Goal: Find specific page/section: Find specific page/section

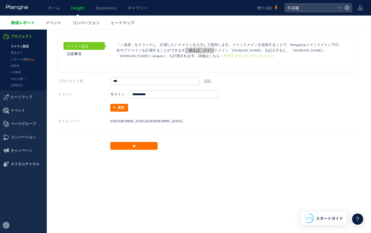
click at [20, 20] on span "数値レポート" at bounding box center [22, 23] width 23 height 6
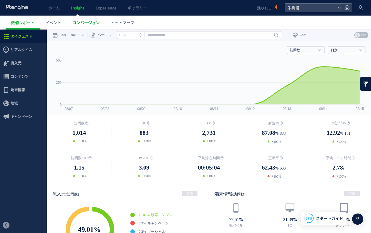
click at [86, 21] on span "コンバージョン" at bounding box center [85, 23] width 27 height 6
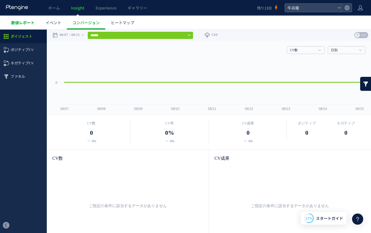
click at [23, 22] on span "数値レポート" at bounding box center [22, 23] width 23 height 6
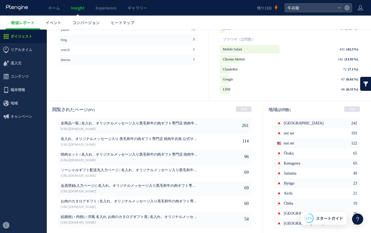
scroll to position [263, 0]
